Goal: Task Accomplishment & Management: Manage account settings

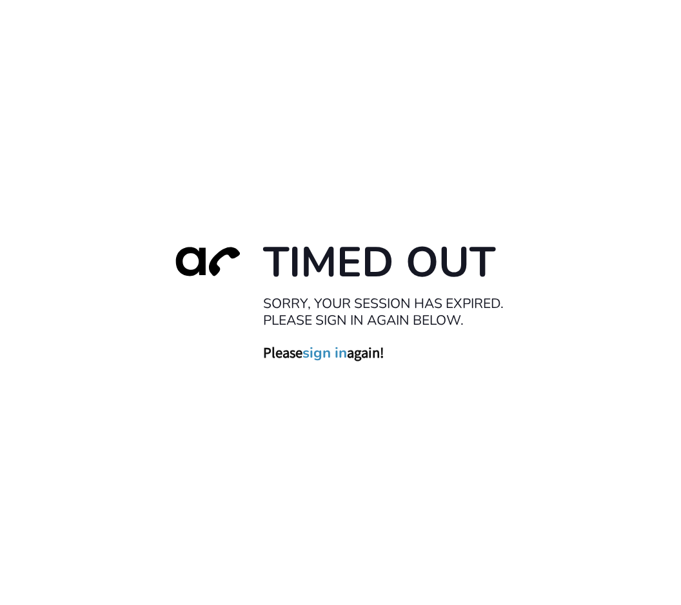
click at [316, 357] on link "sign in" at bounding box center [324, 353] width 44 height 18
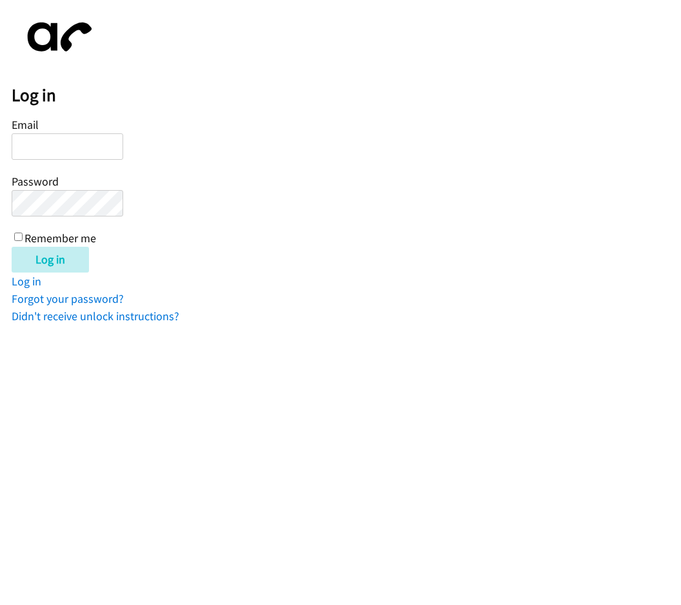
click at [60, 153] on input "Email" at bounding box center [68, 146] width 112 height 26
paste input "kconsulta@lendingpoint.com"
type input "kconsulta@lendingpoint.com"
click at [47, 219] on div "Email kconsulta@lendingpoint.com Password Remember me" at bounding box center [68, 181] width 112 height 132
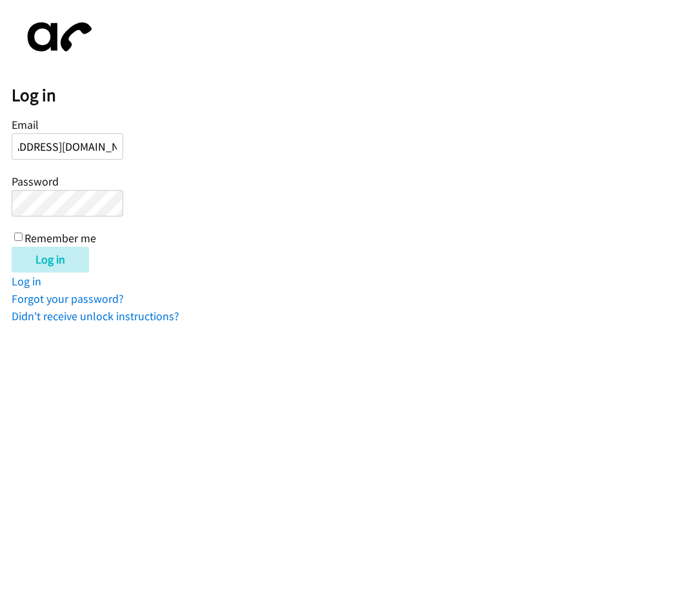
scroll to position [0, 0]
click at [12, 247] on input "Log in" at bounding box center [50, 260] width 77 height 26
